Goal: Transaction & Acquisition: Purchase product/service

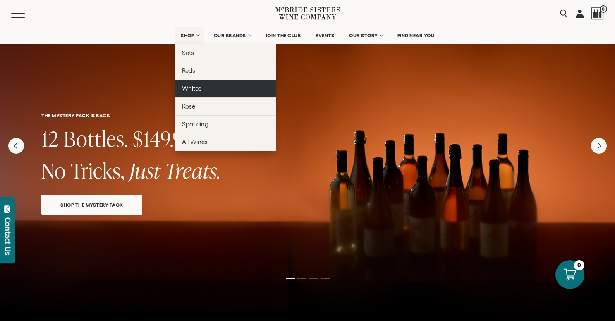
click at [195, 88] on span "Whites" at bounding box center [191, 88] width 19 height 7
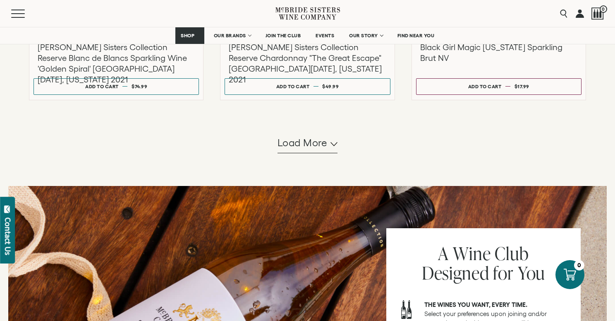
scroll to position [867, 0]
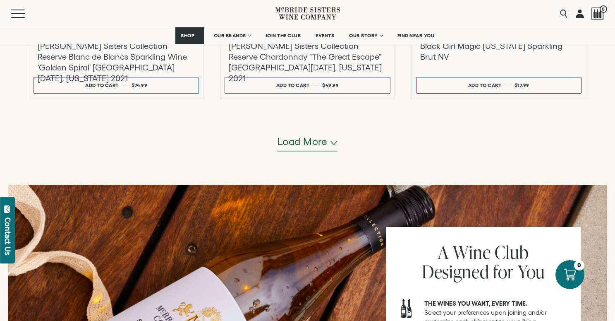
click at [321, 145] on span "Load more" at bounding box center [303, 141] width 50 height 14
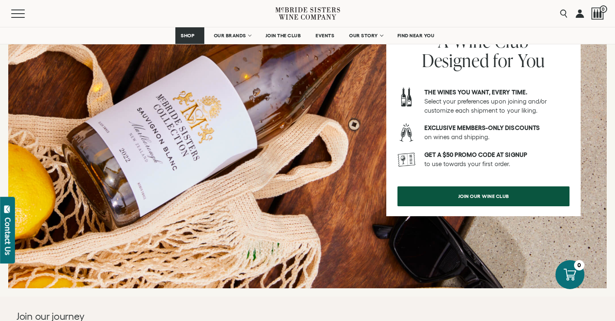
scroll to position [1533, 0]
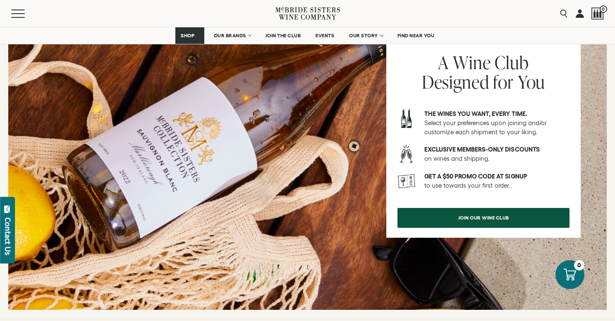
click at [412, 177] on div at bounding box center [407, 181] width 18 height 19
click at [446, 229] on div "A Wine Club Designed for You The wines you want, every time. Select your prefer…" at bounding box center [483, 137] width 194 height 200
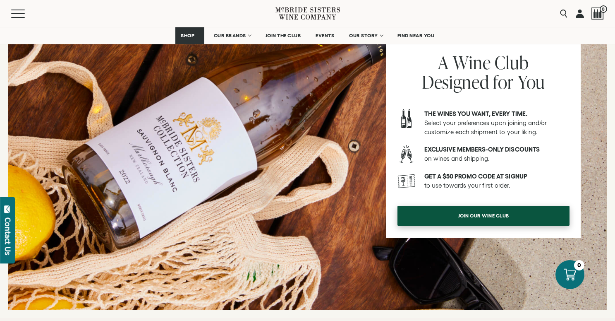
click at [446, 216] on span "join our wine club" at bounding box center [484, 215] width 80 height 16
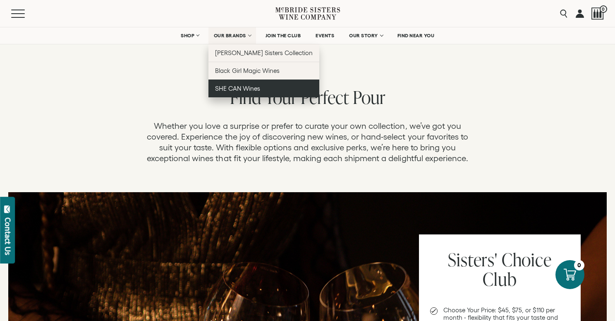
click at [233, 91] on span "SHE CAN Wines" at bounding box center [237, 88] width 45 height 7
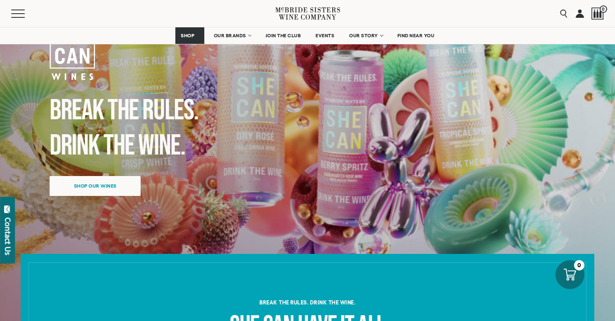
scroll to position [81, 0]
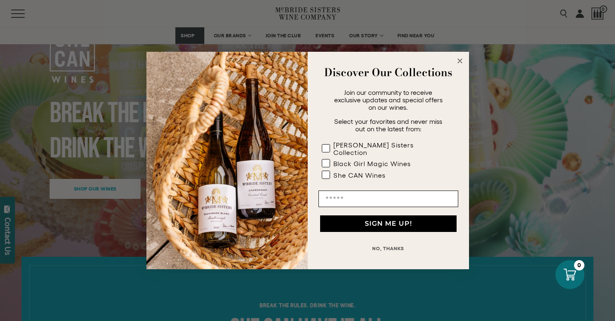
click at [461, 62] on circle "Close dialog" at bounding box center [460, 61] width 10 height 10
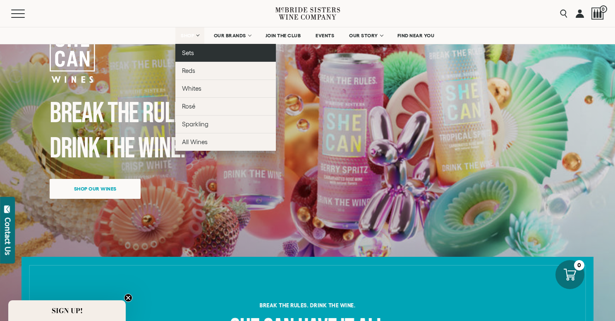
click at [188, 58] on link "Sets" at bounding box center [225, 53] width 101 height 18
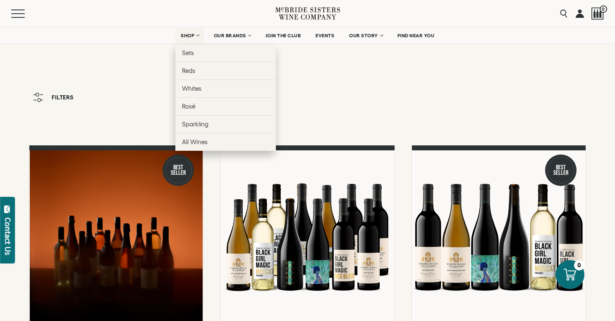
click at [181, 33] on span "SHOP" at bounding box center [188, 36] width 14 height 6
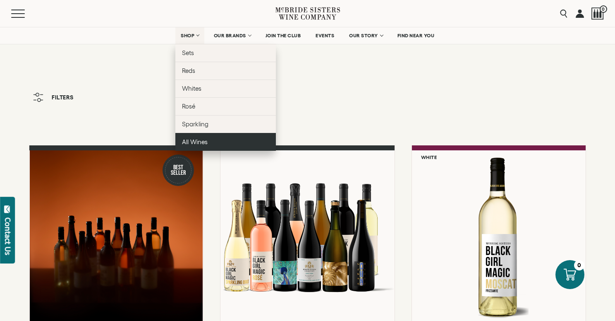
click at [192, 143] on span "All Wines" at bounding box center [195, 141] width 26 height 7
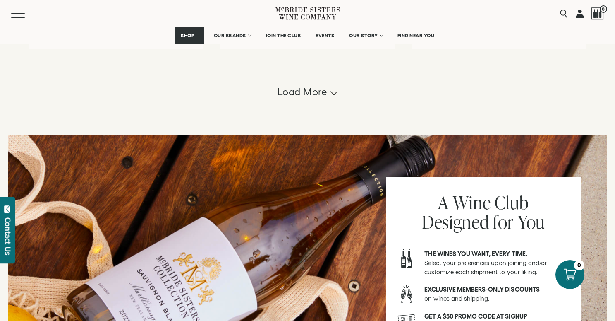
scroll to position [878, 0]
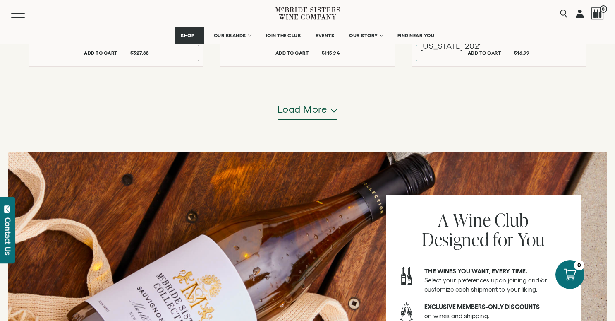
click at [293, 113] on span "Load more" at bounding box center [303, 109] width 50 height 14
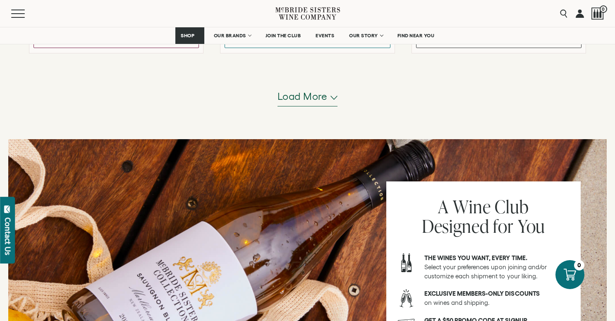
scroll to position [1674, 0]
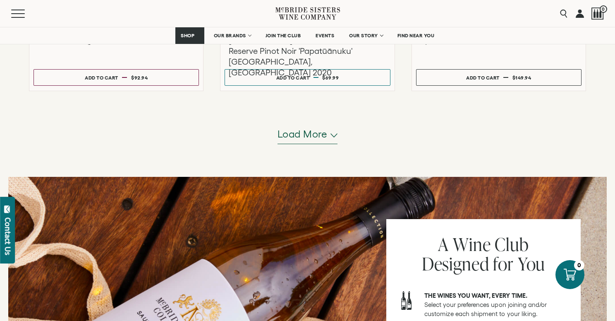
click at [297, 129] on span "Load more" at bounding box center [303, 134] width 50 height 14
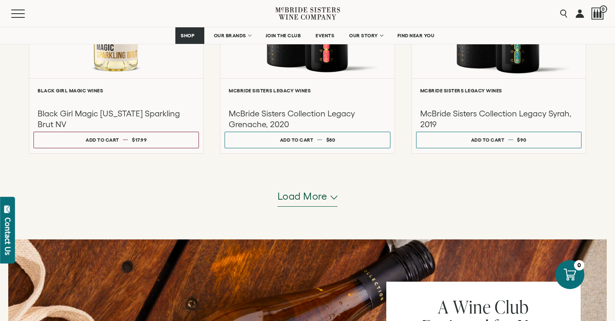
scroll to position [2451, 0]
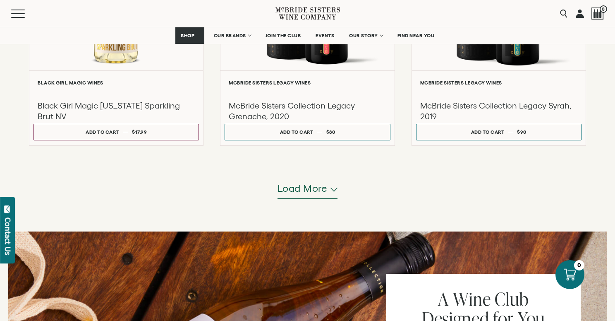
click at [304, 197] on button "Load more" at bounding box center [308, 189] width 60 height 20
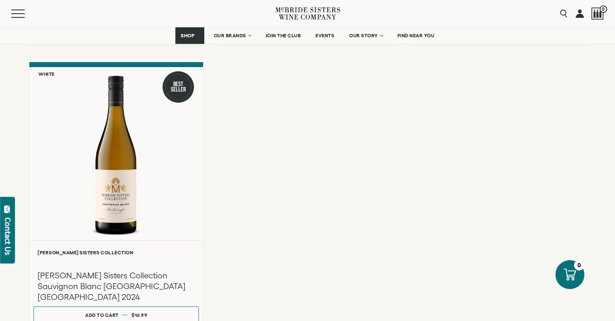
scroll to position [3100, 0]
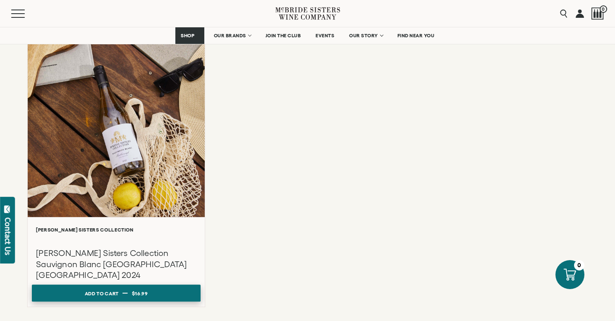
click at [160, 285] on button "Add to cart Regular price $16.99 Regular price Sale price $16.99 Unit price / p…" at bounding box center [116, 293] width 169 height 17
